Goal: Information Seeking & Learning: Find specific fact

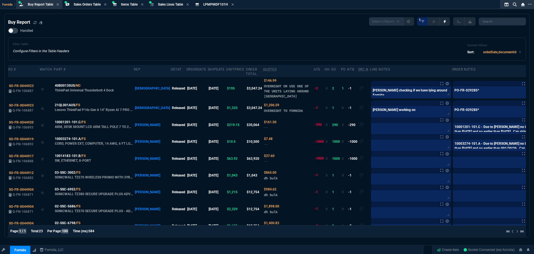
select select "9: OCAM"
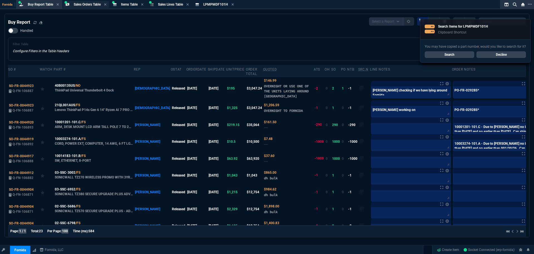
click at [87, 5] on span "Sales Orders Table" at bounding box center [87, 5] width 27 height 4
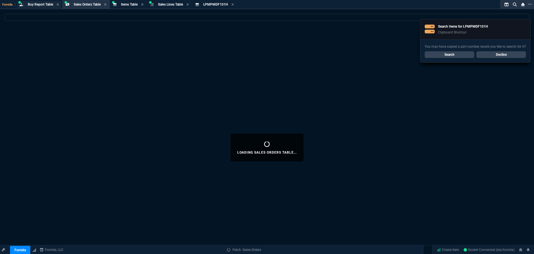
click at [34, 1] on div "Buy Report Table Buy Report" at bounding box center [39, 4] width 44 height 7
click at [509, 54] on link "Decline" at bounding box center [502, 54] width 50 height 7
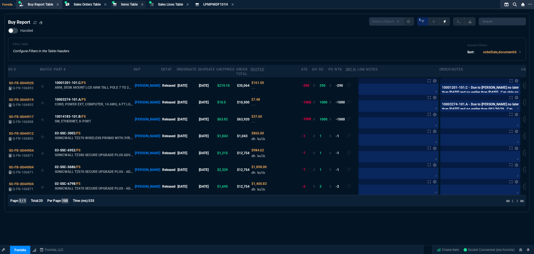
click at [128, 3] on span "Items Table" at bounding box center [129, 5] width 17 height 4
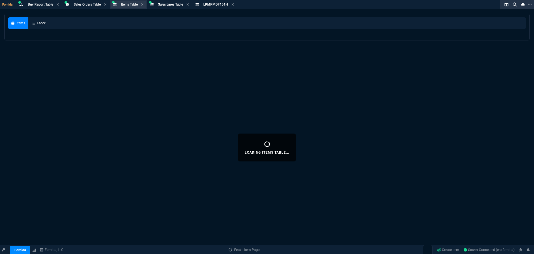
click at [131, 4] on span "Items Table" at bounding box center [129, 5] width 17 height 4
select select
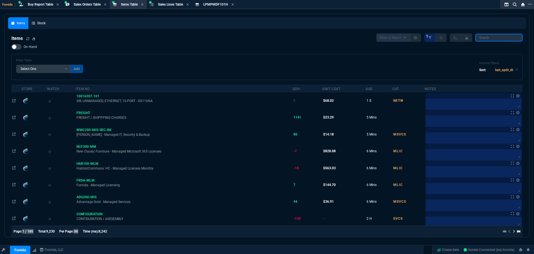
click at [495, 35] on input "search" at bounding box center [499, 38] width 47 height 8
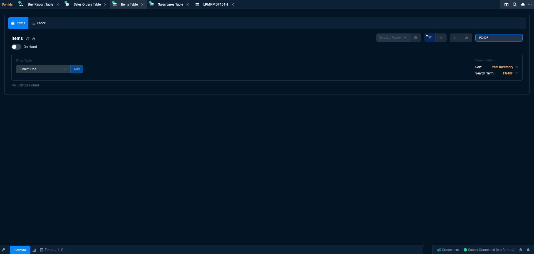
type input "FG40F"
click at [26, 46] on span "On Hand" at bounding box center [30, 47] width 13 height 4
click at [11, 47] on input "On Hand" at bounding box center [11, 47] width 0 height 0
checkbox input "true"
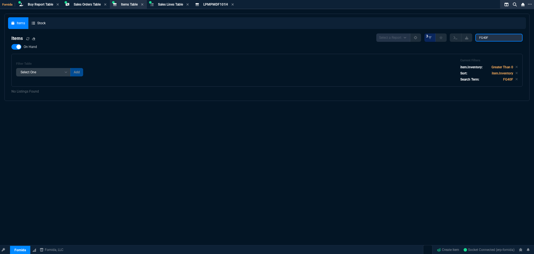
click at [497, 39] on input "FG40F" at bounding box center [499, 38] width 47 height 8
click at [483, 38] on input "FG40F" at bounding box center [499, 38] width 47 height 8
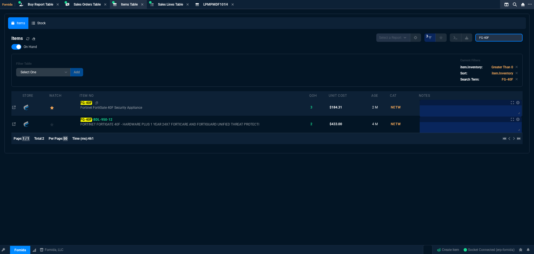
type input "FG-40F"
click at [90, 104] on mark "FG-40F" at bounding box center [86, 103] width 12 height 4
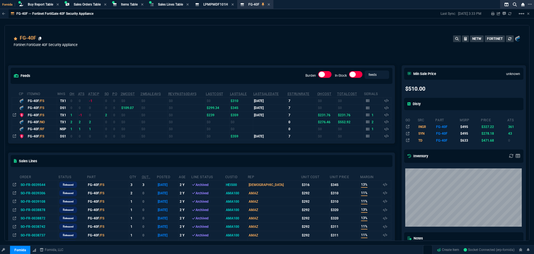
click at [41, 38] on icon at bounding box center [39, 38] width 3 height 3
click at [46, 2] on div "Buy Report Table Buy Report" at bounding box center [40, 4] width 25 height 5
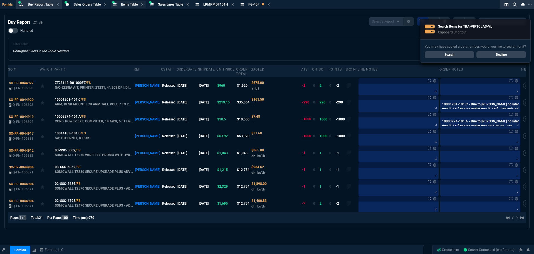
click at [130, 3] on span "Items Table" at bounding box center [129, 5] width 17 height 4
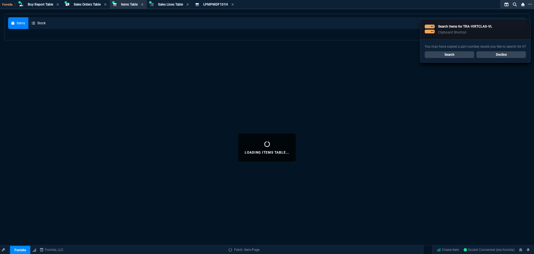
click at [454, 52] on link "Search" at bounding box center [450, 54] width 50 height 7
select select
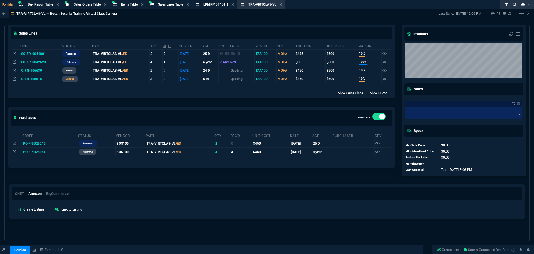
scroll to position [96, 0]
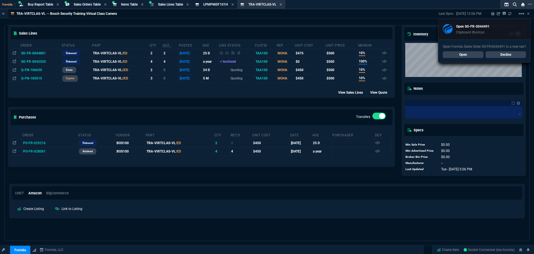
click at [477, 55] on link "Open" at bounding box center [463, 54] width 41 height 7
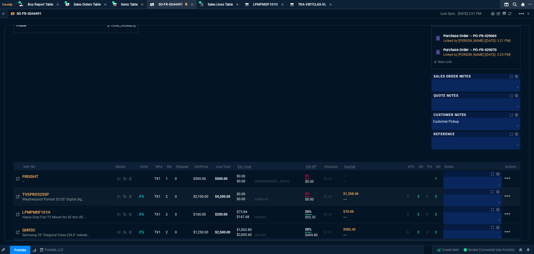
scroll to position [350, 0]
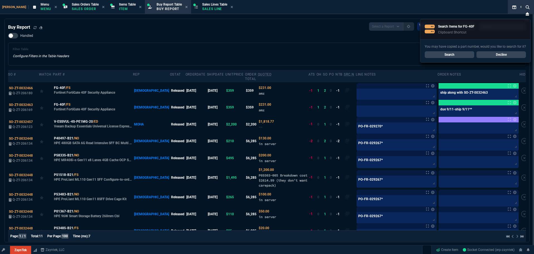
select select "9: OCAM"
click at [446, 54] on link "Search" at bounding box center [450, 54] width 50 height 7
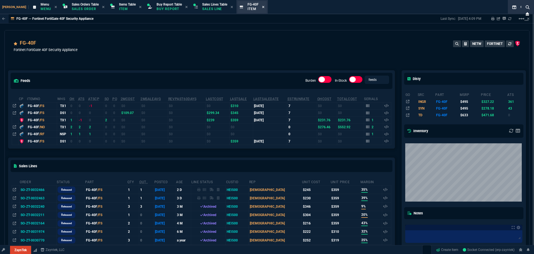
click at [262, 8] on icon at bounding box center [263, 6] width 3 height 3
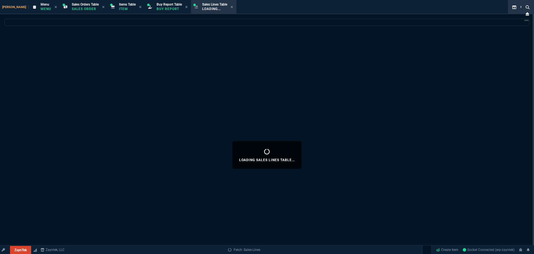
select select
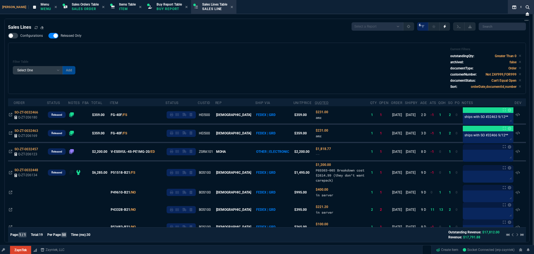
click at [114, 1] on section "Items Table Item" at bounding box center [126, 7] width 37 height 14
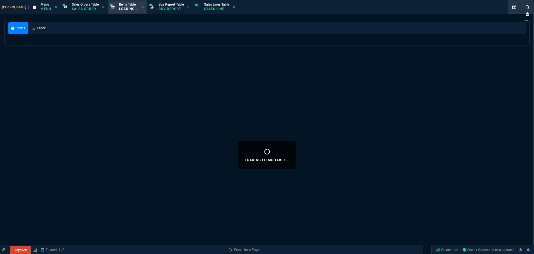
select select
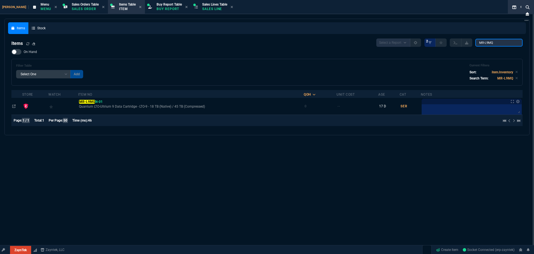
drag, startPoint x: 497, startPoint y: 43, endPoint x: 426, endPoint y: 35, distance: 71.7
click at [434, 35] on div "Items Stock Items Select a Report NEW QUERY 2 MR-L9MQ On Hand Filter Table Sele…" at bounding box center [267, 76] width 518 height 109
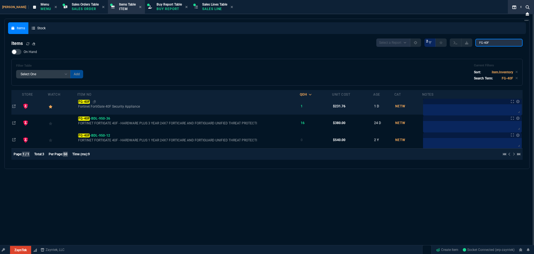
type input "FG-40F"
click at [87, 102] on mark "FG-40F" at bounding box center [84, 102] width 12 height 4
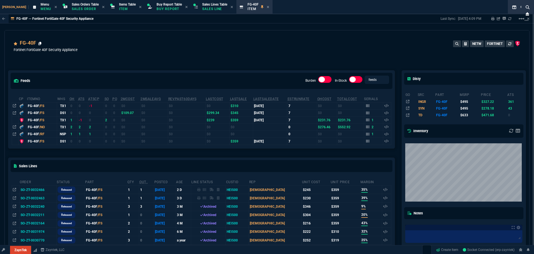
click at [40, 45] on icon at bounding box center [39, 43] width 3 height 3
